Goal: Information Seeking & Learning: Learn about a topic

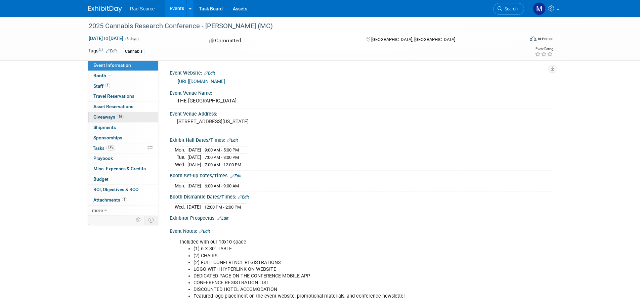
click at [114, 118] on span "Giveaways 16" at bounding box center [108, 116] width 30 height 5
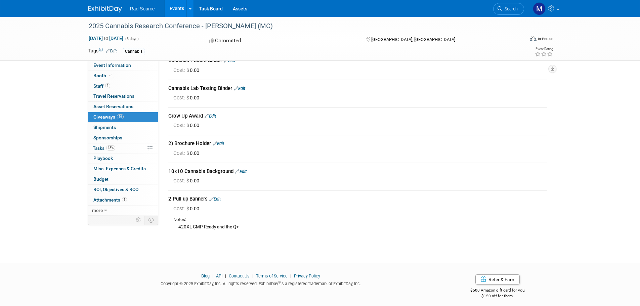
scroll to position [317, 0]
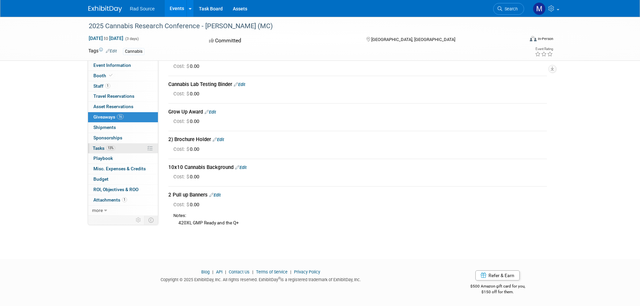
click at [120, 148] on link "13% Tasks 13%" at bounding box center [123, 149] width 70 height 10
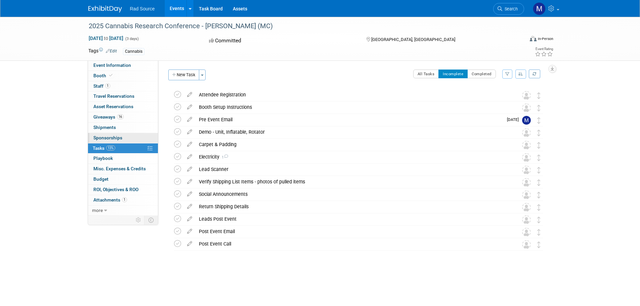
click at [125, 142] on link "0 Sponsorships 0" at bounding box center [123, 138] width 70 height 10
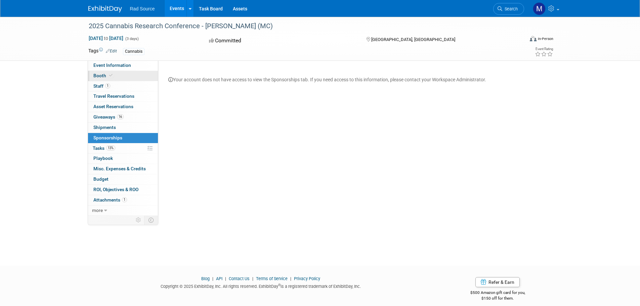
click at [126, 76] on link "Booth" at bounding box center [123, 76] width 70 height 10
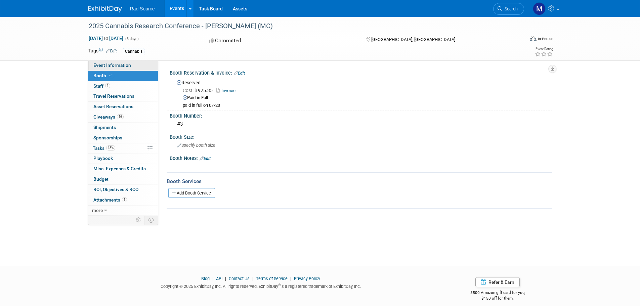
click at [130, 66] on link "Event Information" at bounding box center [123, 66] width 70 height 10
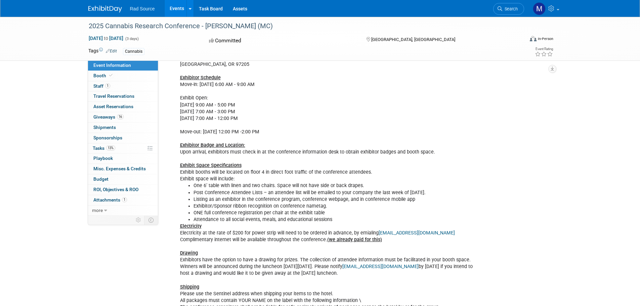
scroll to position [281, 0]
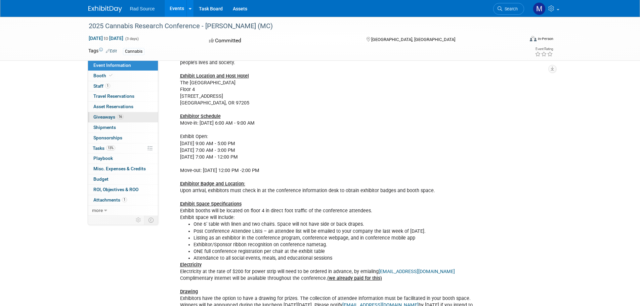
click at [126, 118] on link "16 Giveaways 16" at bounding box center [123, 117] width 70 height 10
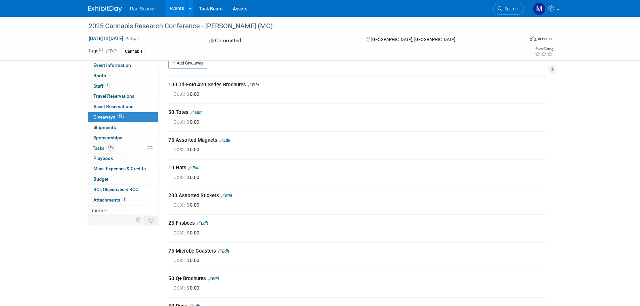
scroll to position [0, 0]
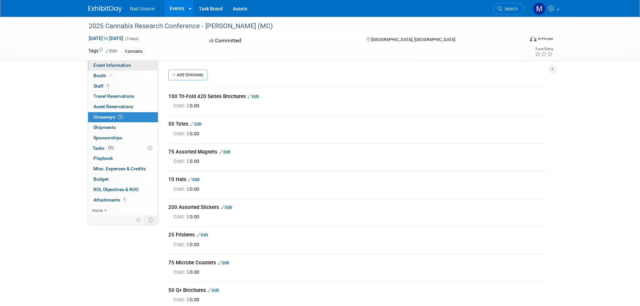
click at [116, 66] on span "Event Information" at bounding box center [112, 65] width 38 height 5
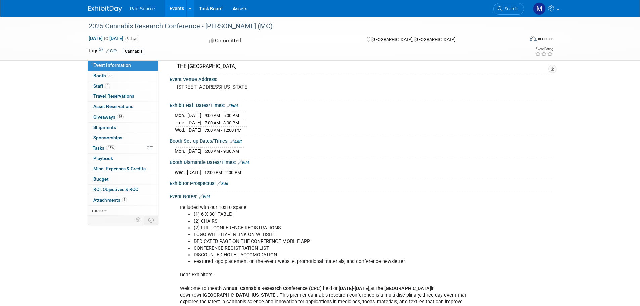
scroll to position [67, 0]
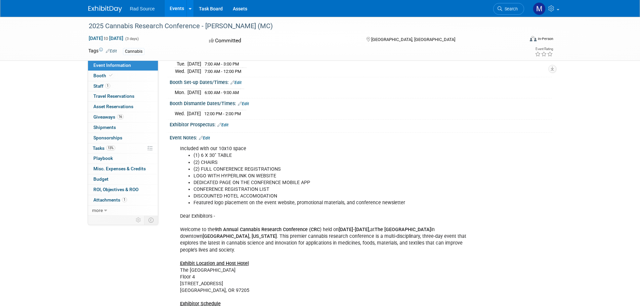
scroll to position [134, 0]
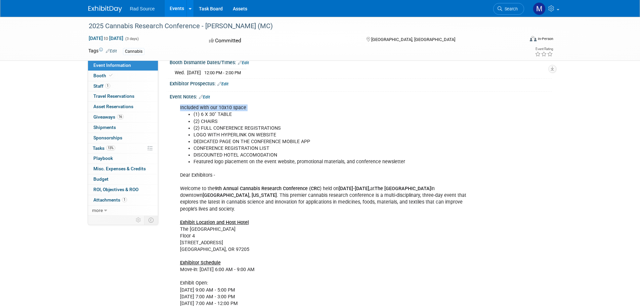
drag, startPoint x: 177, startPoint y: 107, endPoint x: 283, endPoint y: 163, distance: 120.0
click at [370, 167] on div "Included with our 10x10 space (1) 6 X 30" TABLE (2) CHAIRS (2) FULL CONFERENCE …" at bounding box center [326, 310] width 303 height 418
copy div "Included with our 10x10 space"
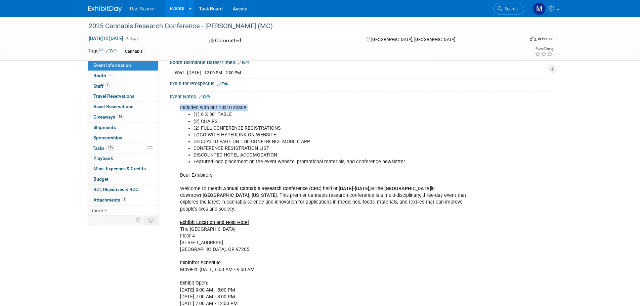
click at [243, 148] on li "CONFERENCE REGISTRATION LIST" at bounding box center [334, 148] width 281 height 7
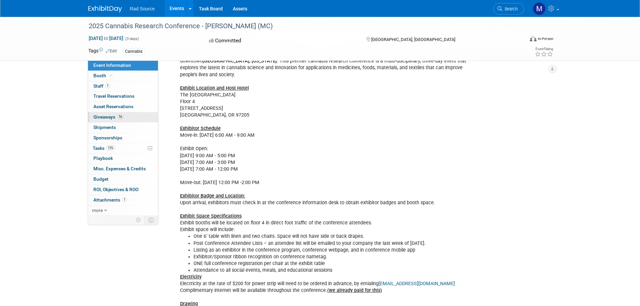
click at [134, 117] on link "16 Giveaways 16" at bounding box center [123, 117] width 70 height 10
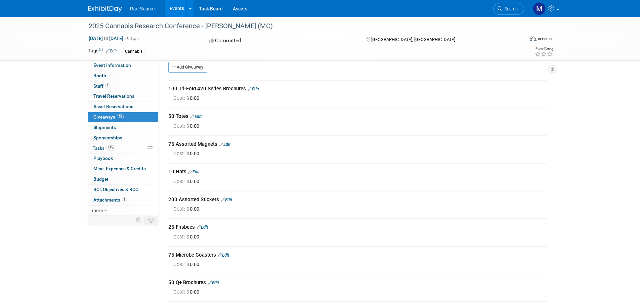
scroll to position [0, 0]
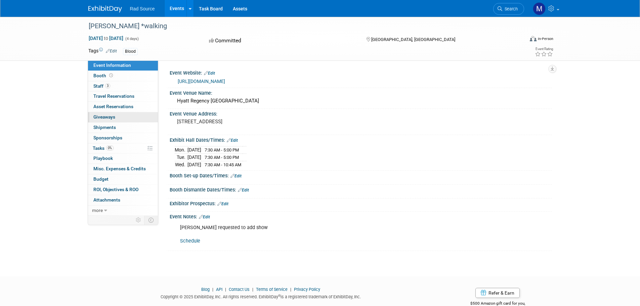
click at [107, 118] on span "Giveaways 0" at bounding box center [104, 116] width 22 height 5
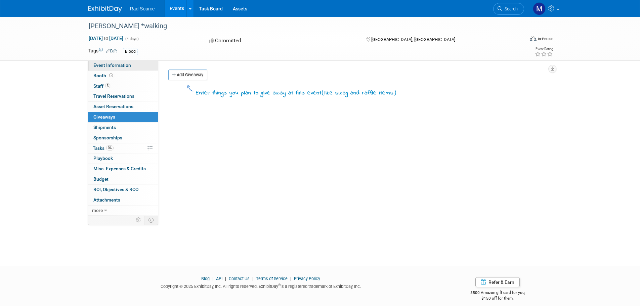
click at [115, 67] on span "Event Information" at bounding box center [112, 65] width 38 height 5
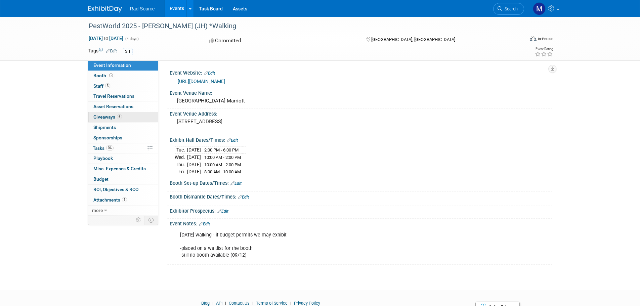
click at [107, 117] on span "Giveaways 6" at bounding box center [107, 116] width 29 height 5
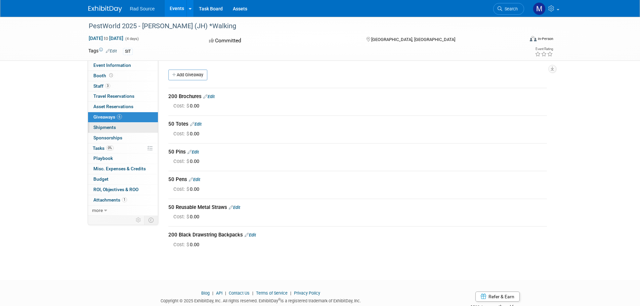
click at [130, 124] on link "0 Shipments 0" at bounding box center [123, 128] width 70 height 10
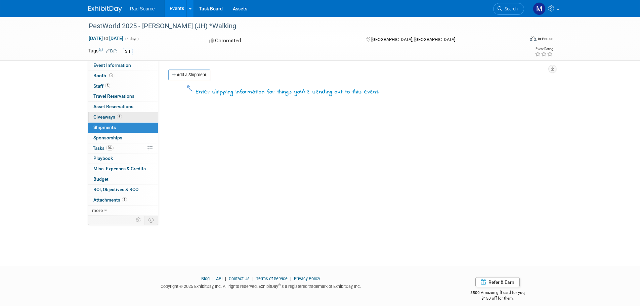
click at [132, 119] on link "6 Giveaways 6" at bounding box center [123, 117] width 70 height 10
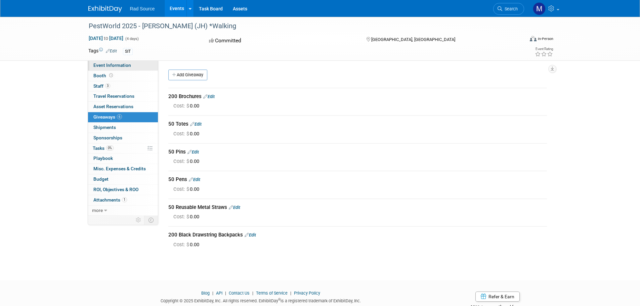
click at [107, 66] on span "Event Information" at bounding box center [112, 65] width 38 height 5
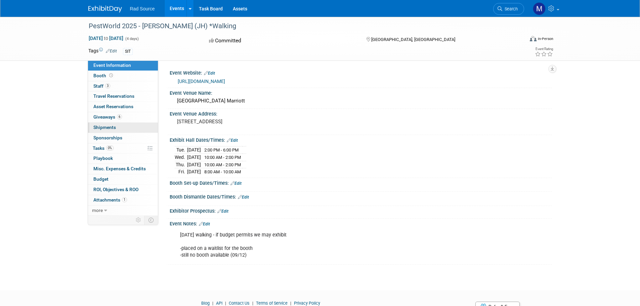
click at [133, 126] on link "0 Shipments 0" at bounding box center [123, 128] width 70 height 10
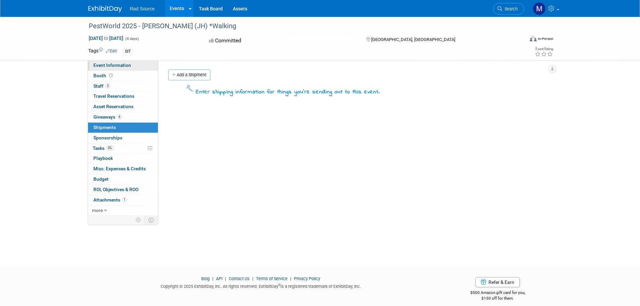
click at [105, 63] on span "Event Information" at bounding box center [112, 65] width 38 height 5
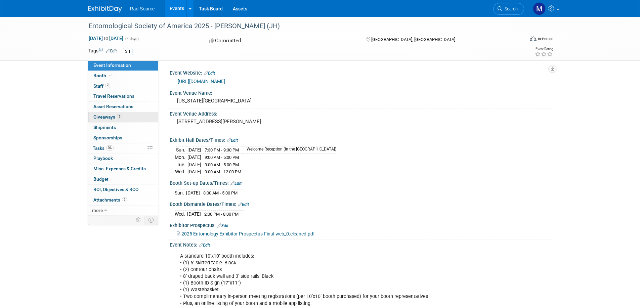
click at [96, 117] on span "Giveaways 7" at bounding box center [107, 116] width 29 height 5
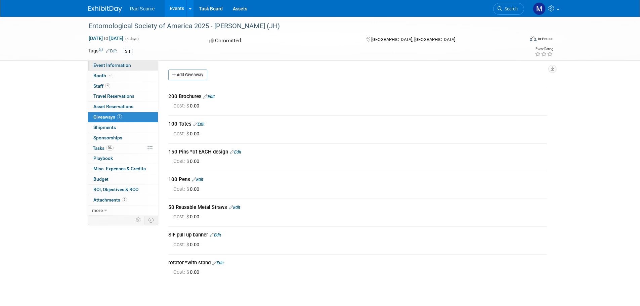
click at [124, 67] on span "Event Information" at bounding box center [112, 65] width 38 height 5
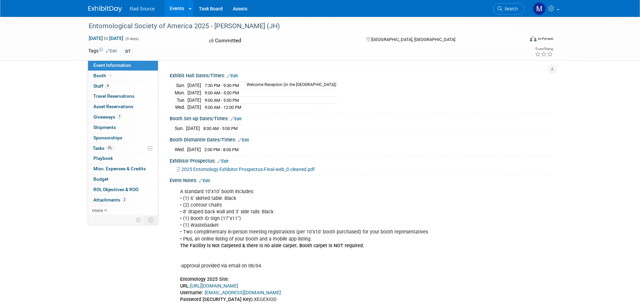
scroll to position [67, 0]
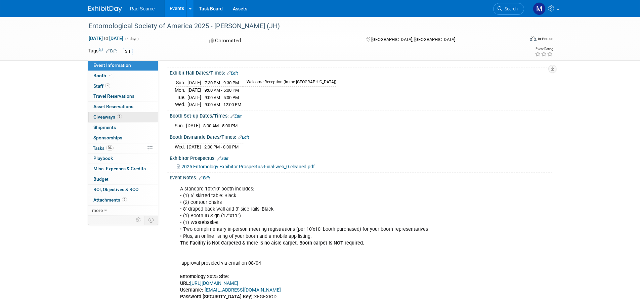
click at [123, 115] on link "7 Giveaways 7" at bounding box center [123, 117] width 70 height 10
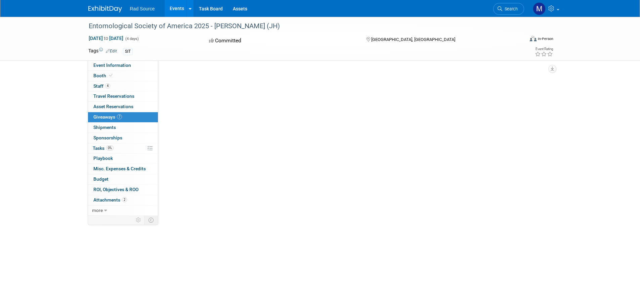
scroll to position [0, 0]
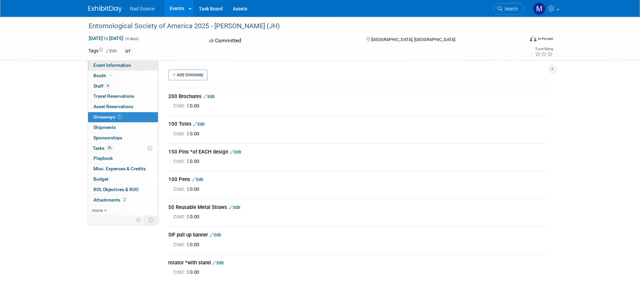
click at [115, 65] on span "Event Information" at bounding box center [112, 65] width 38 height 5
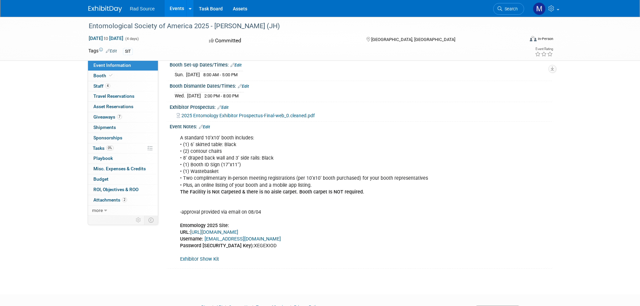
scroll to position [134, 0]
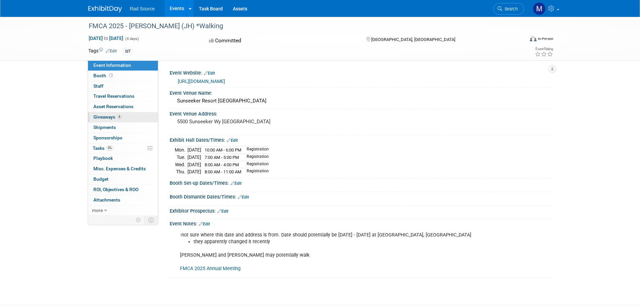
click at [107, 117] on span "Giveaways 6" at bounding box center [107, 116] width 29 height 5
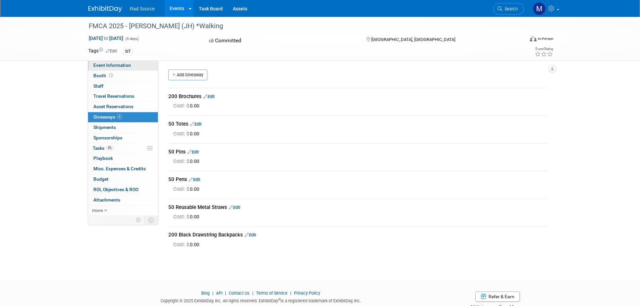
click at [119, 65] on span "Event Information" at bounding box center [112, 65] width 38 height 5
